Goal: Information Seeking & Learning: Learn about a topic

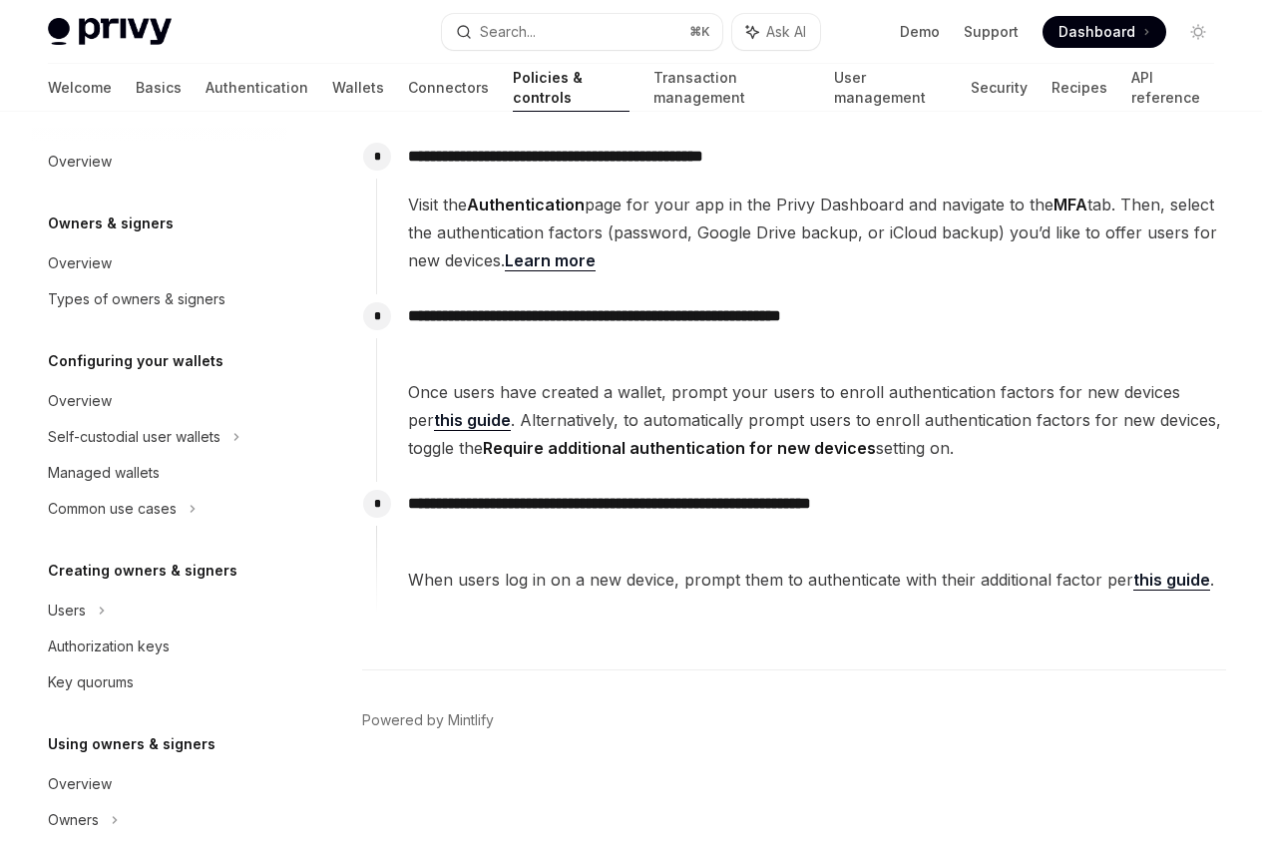
scroll to position [813, 0]
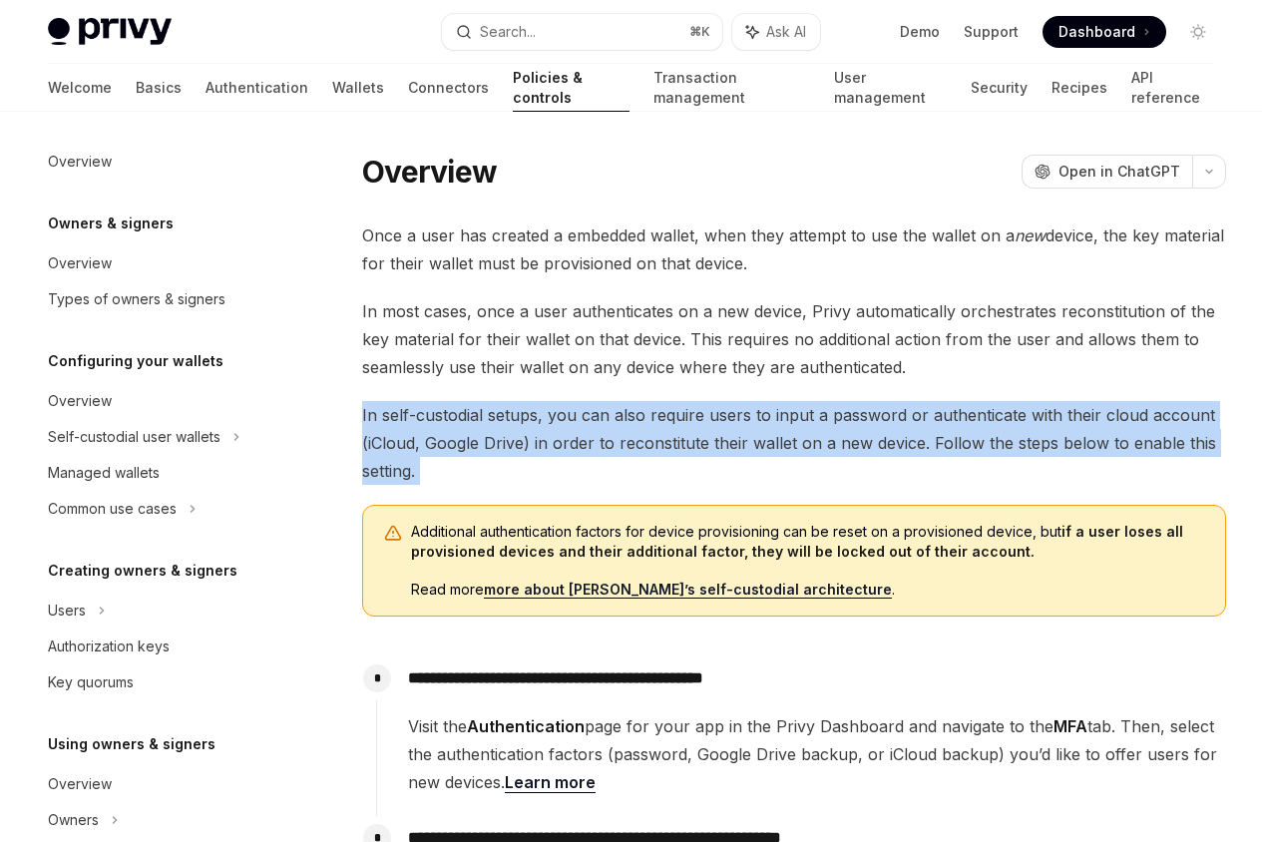
drag, startPoint x: 748, startPoint y: 600, endPoint x: 751, endPoint y: 477, distance: 122.7
click at [751, 477] on div "Once a user has created a embedded wallet, when they attempt to use the wallet …" at bounding box center [794, 678] width 864 height 914
drag, startPoint x: 751, startPoint y: 477, endPoint x: 735, endPoint y: 576, distance: 100.0
click at [735, 576] on div "Once a user has created a embedded wallet, when they attempt to use the wallet …" at bounding box center [794, 678] width 864 height 914
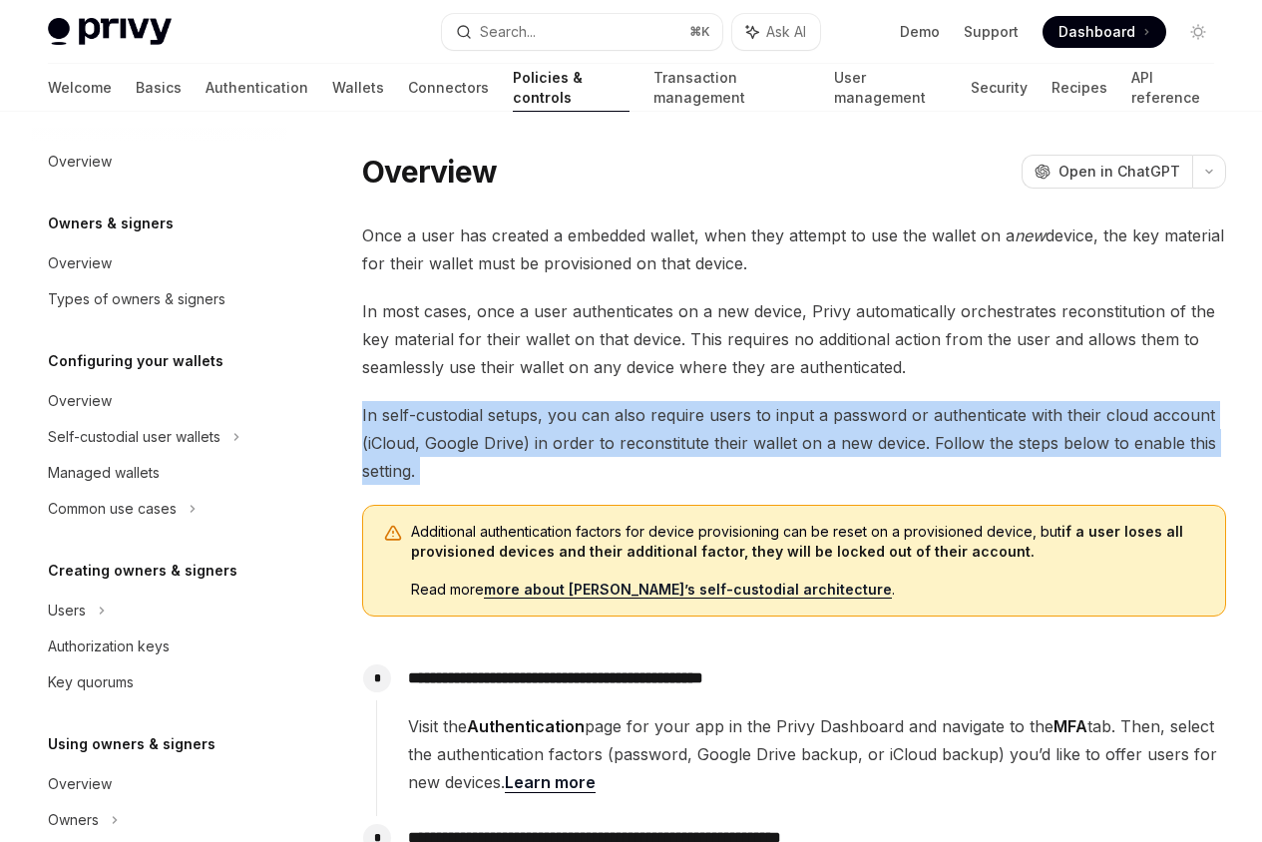
click at [735, 485] on span "In self-custodial setups, you can also require users to input a password or aut…" at bounding box center [794, 443] width 864 height 84
drag, startPoint x: 733, startPoint y: 577, endPoint x: 757, endPoint y: 465, distance: 114.3
click at [757, 465] on div "Once a user has created a embedded wallet, when they attempt to use the wallet …" at bounding box center [794, 678] width 864 height 914
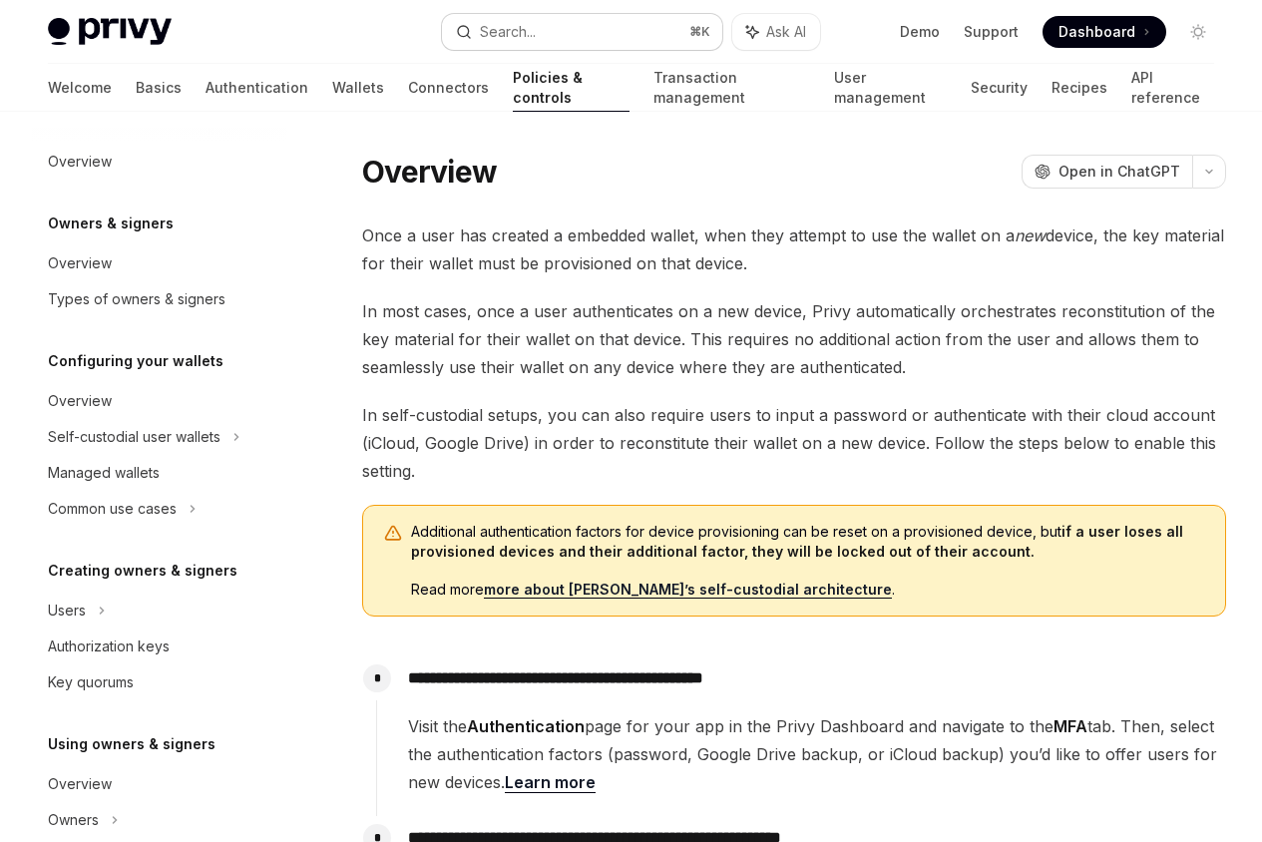
click at [574, 33] on button "Search... ⌘ K" at bounding box center [582, 32] width 280 height 36
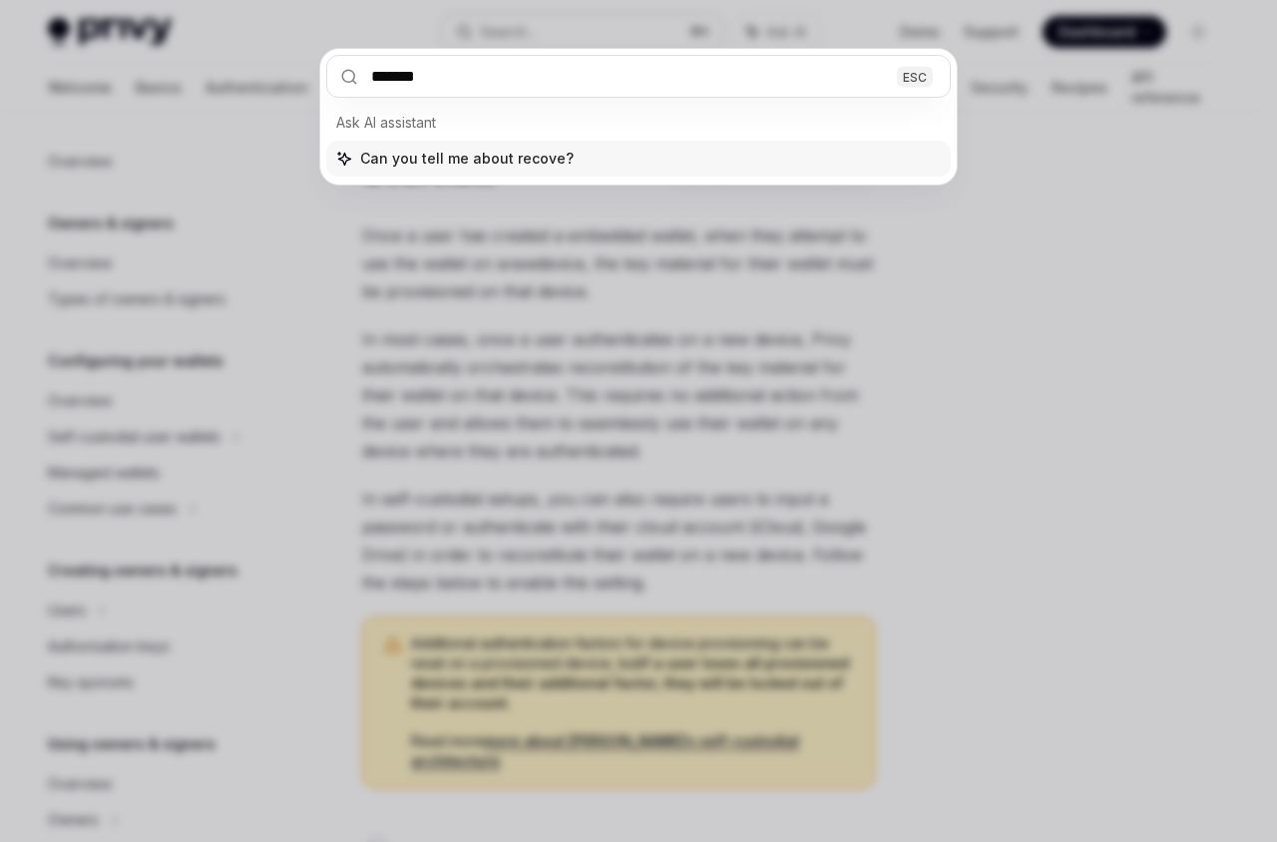
type input "********"
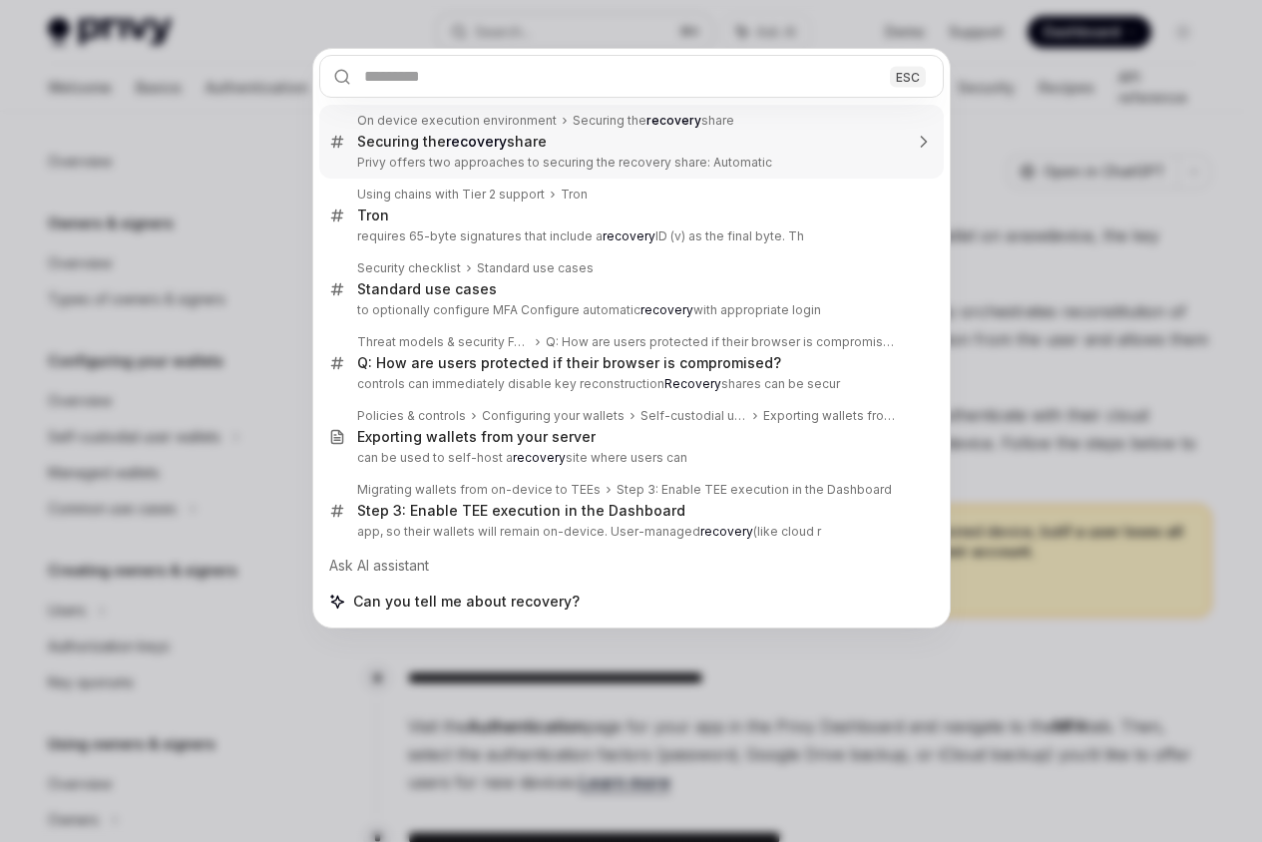
type textarea "*"
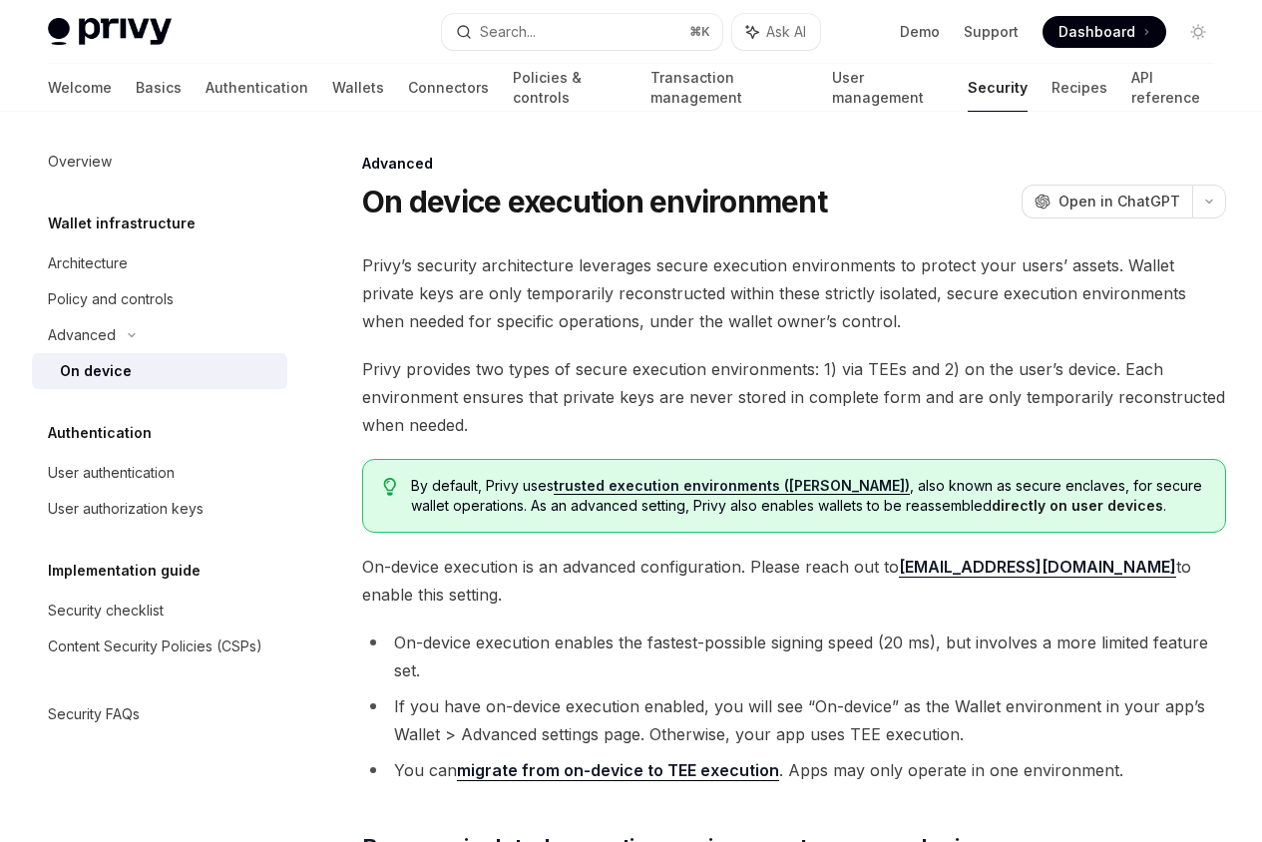
scroll to position [2378, 0]
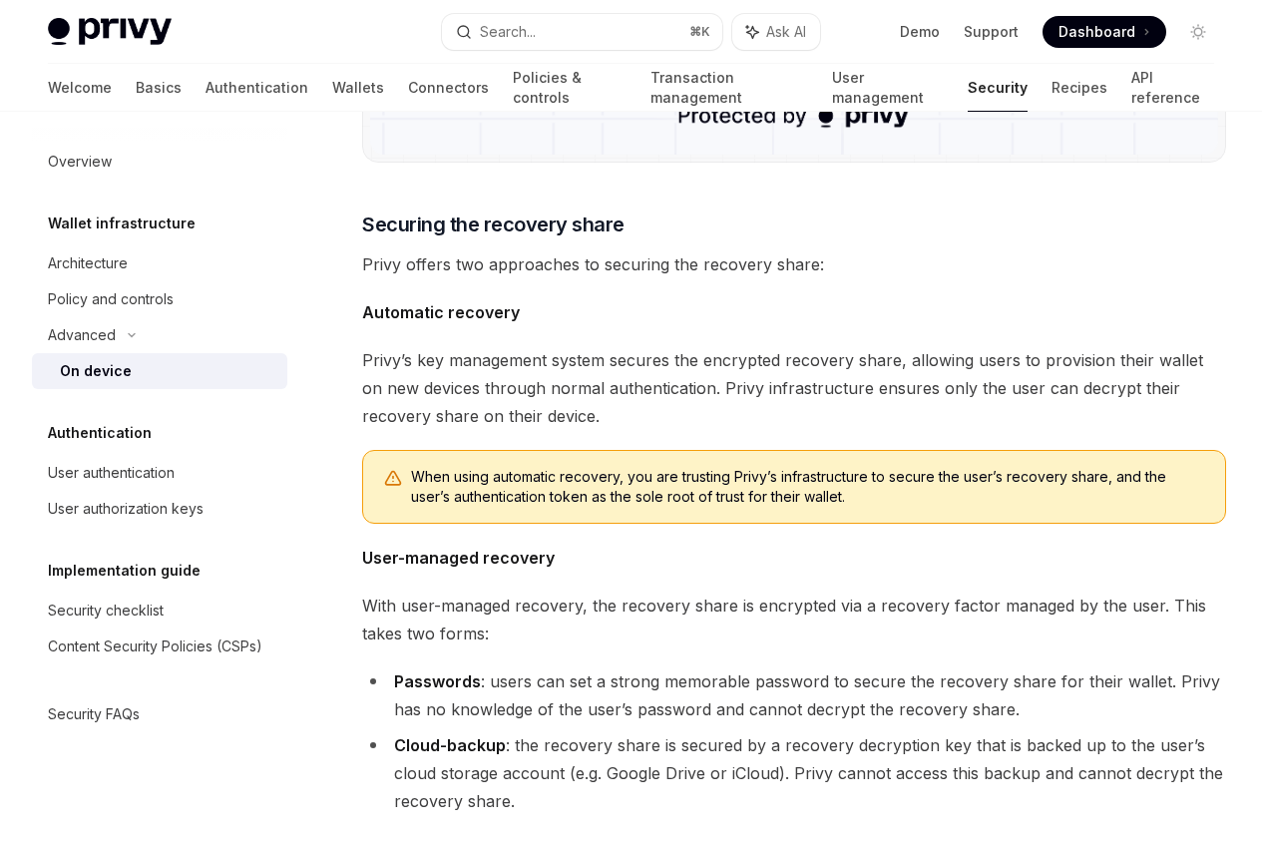
click at [642, 430] on span "Privy’s key management system secures the encrypted recovery share, allowing us…" at bounding box center [794, 388] width 864 height 84
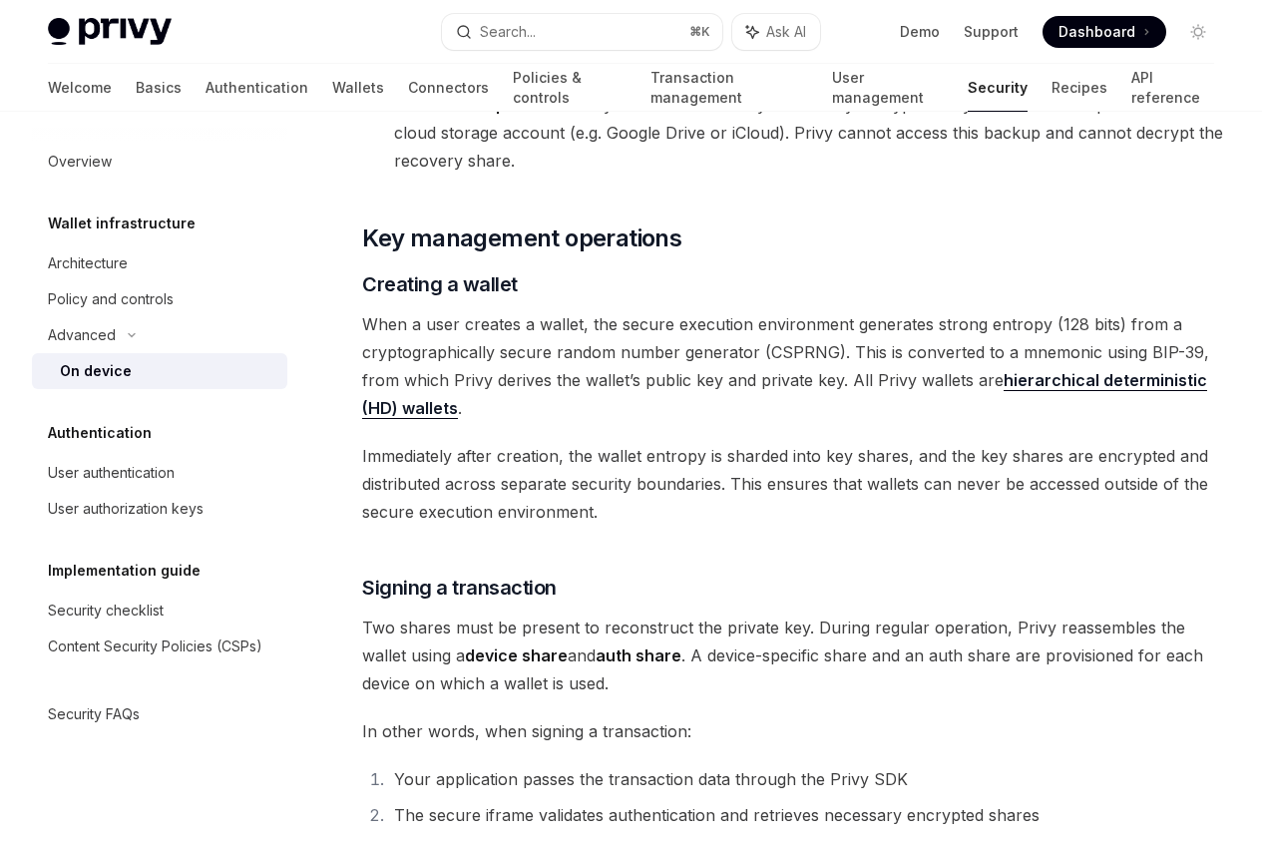
scroll to position [3011, 0]
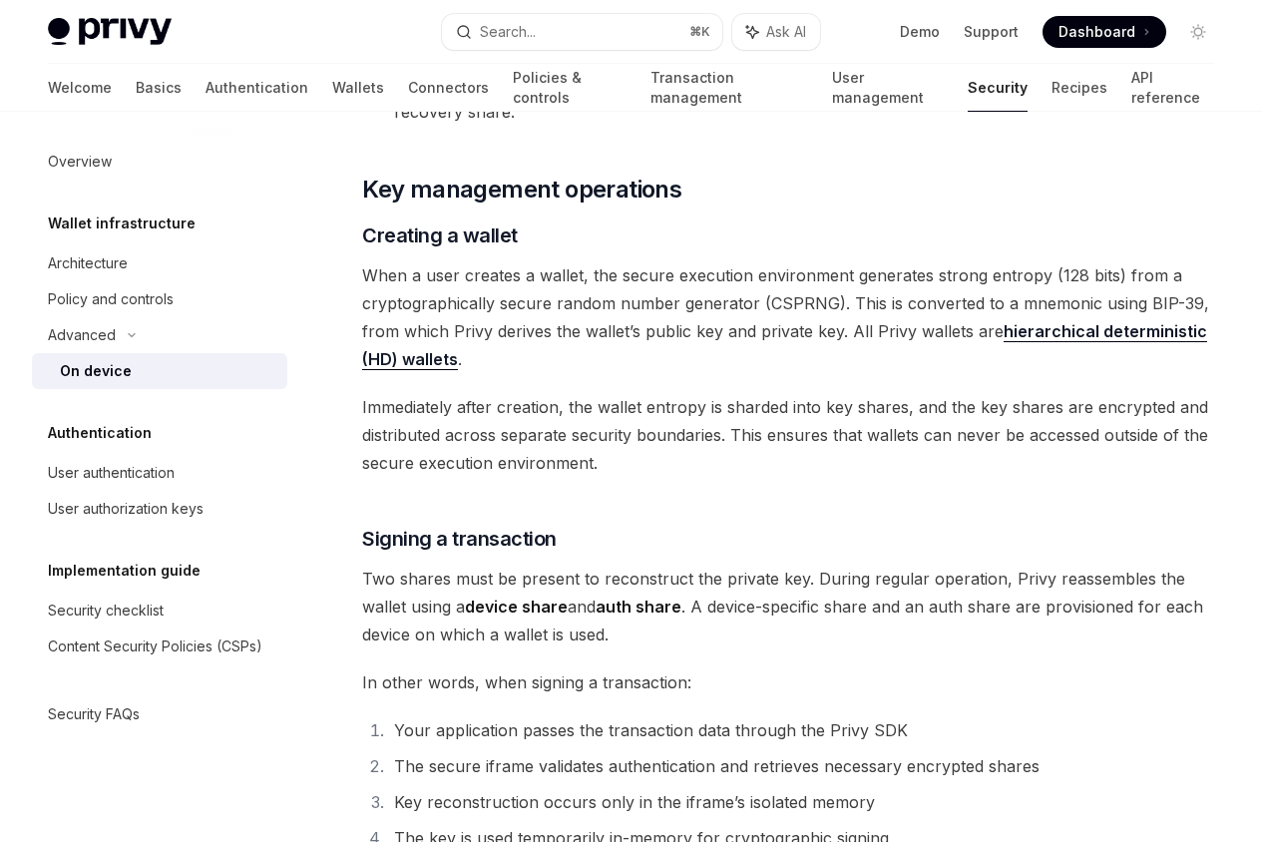
scroll to position [3154, 0]
